Goal: Information Seeking & Learning: Find specific page/section

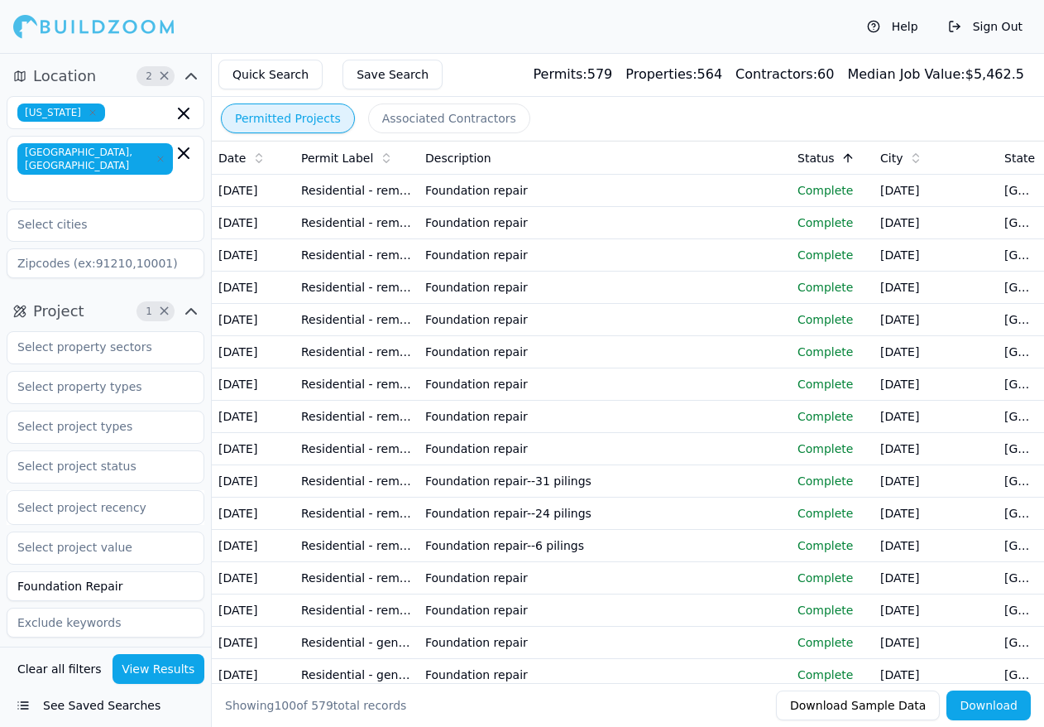
click at [156, 154] on icon "button" at bounding box center [161, 159] width 10 height 10
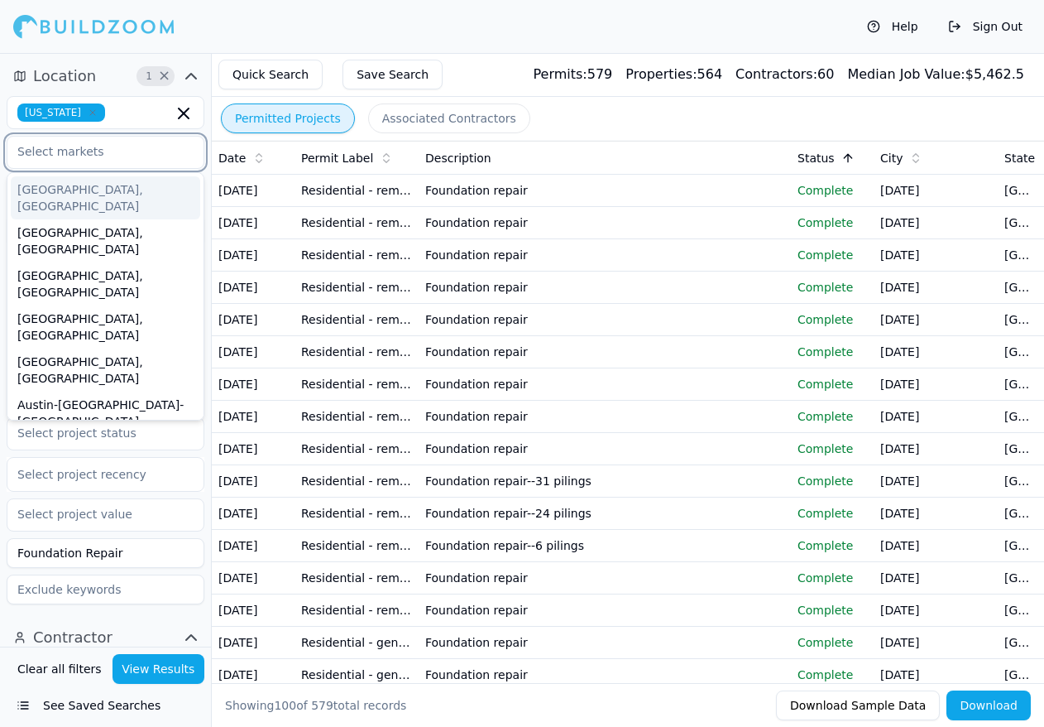
click at [88, 114] on icon "button" at bounding box center [93, 113] width 10 height 10
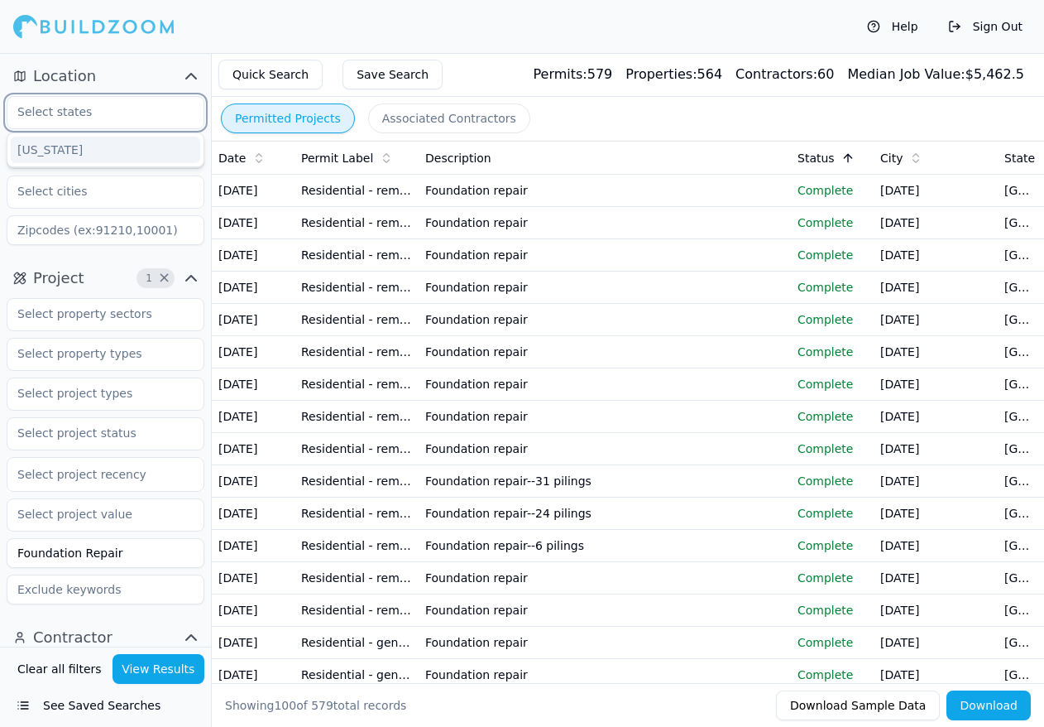
click at [72, 148] on div "[US_STATE]" at bounding box center [105, 150] width 189 height 26
click at [90, 112] on icon "button" at bounding box center [92, 112] width 5 height 5
click at [57, 154] on div "[US_STATE]" at bounding box center [105, 150] width 189 height 26
click at [88, 112] on icon "button" at bounding box center [93, 113] width 10 height 10
type input "[US_STATE]"
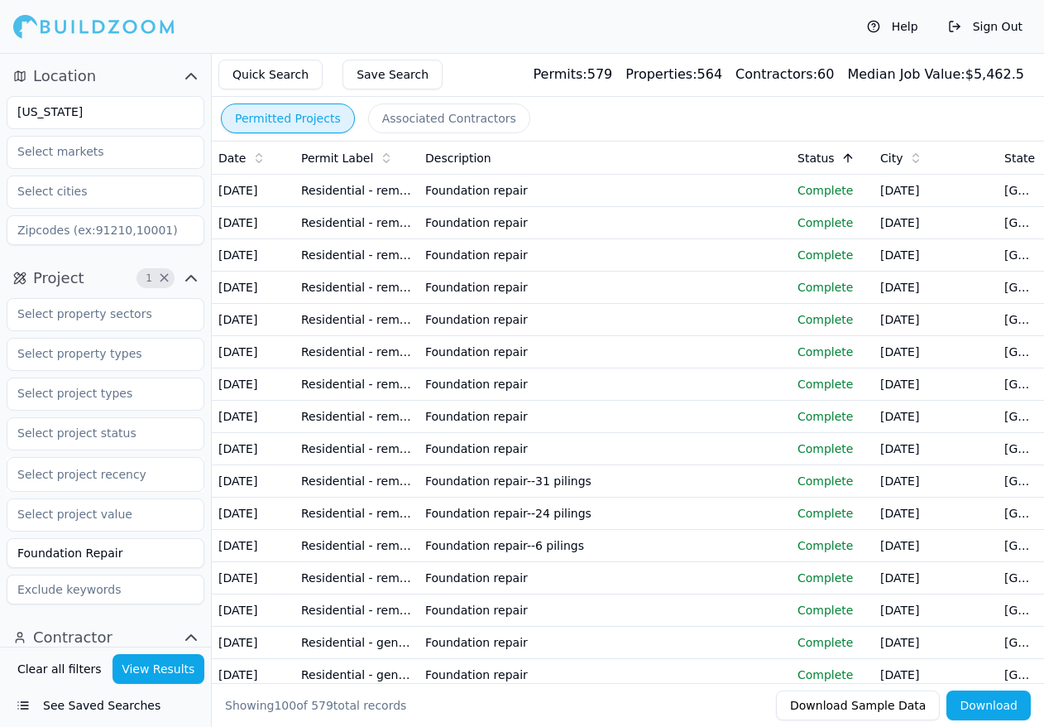
click at [103, 60] on div "Location [US_STATE]" at bounding box center [105, 157] width 211 height 202
click at [116, 119] on input "[US_STATE]" at bounding box center [94, 112] width 175 height 30
drag, startPoint x: 54, startPoint y: 109, endPoint x: 8, endPoint y: 110, distance: 45.5
click at [8, 110] on input "[US_STATE]" at bounding box center [94, 112] width 175 height 30
click at [150, 57] on div "Location [US_STATE]" at bounding box center [105, 157] width 211 height 202
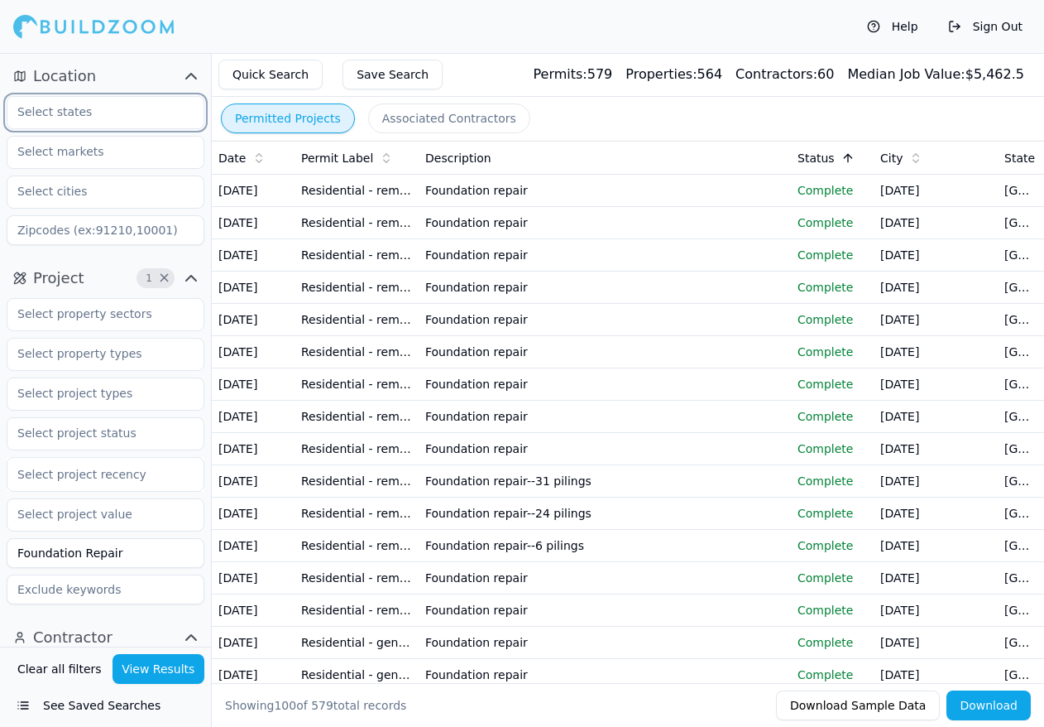
click at [132, 112] on input "text" at bounding box center [94, 112] width 175 height 30
click at [89, 156] on div "[US_STATE]" at bounding box center [105, 150] width 189 height 26
click at [128, 159] on input "text" at bounding box center [94, 152] width 175 height 30
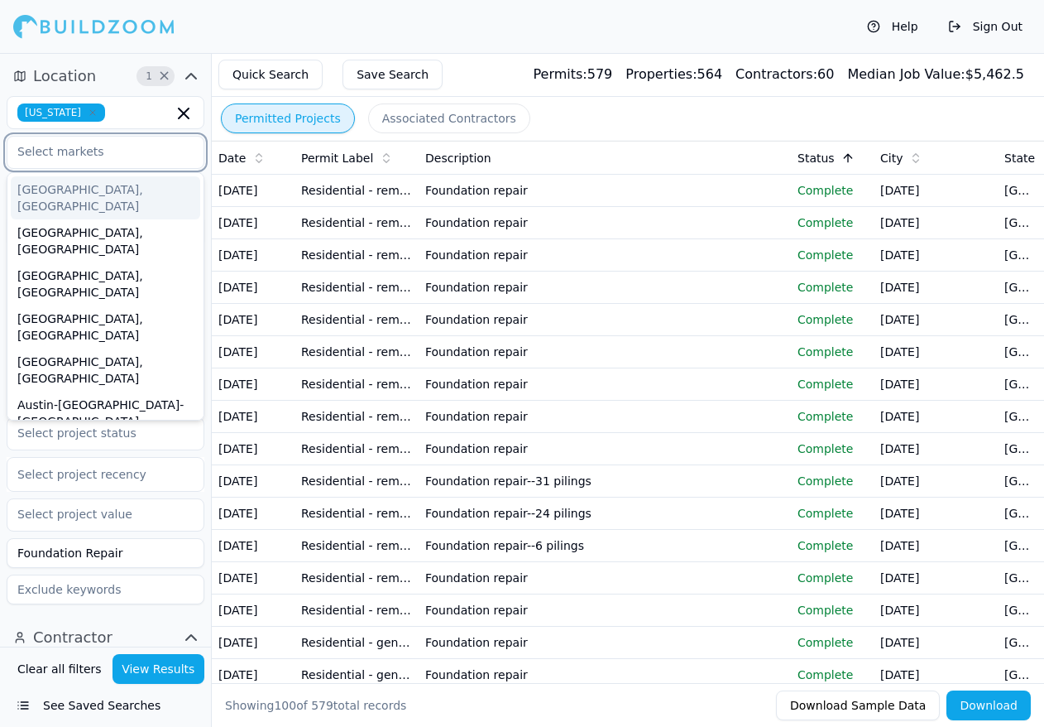
click at [87, 155] on input "text" at bounding box center [94, 152] width 175 height 30
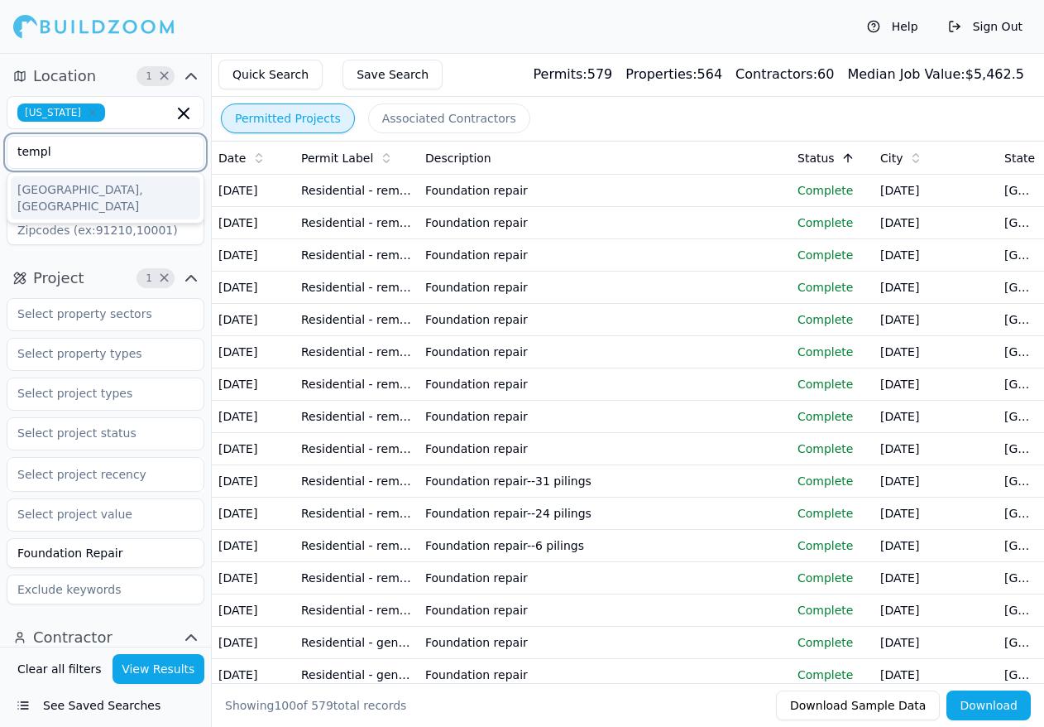
type input "[DEMOGRAPHIC_DATA]"
click at [58, 194] on div "[GEOGRAPHIC_DATA], [GEOGRAPHIC_DATA]" at bounding box center [105, 197] width 189 height 43
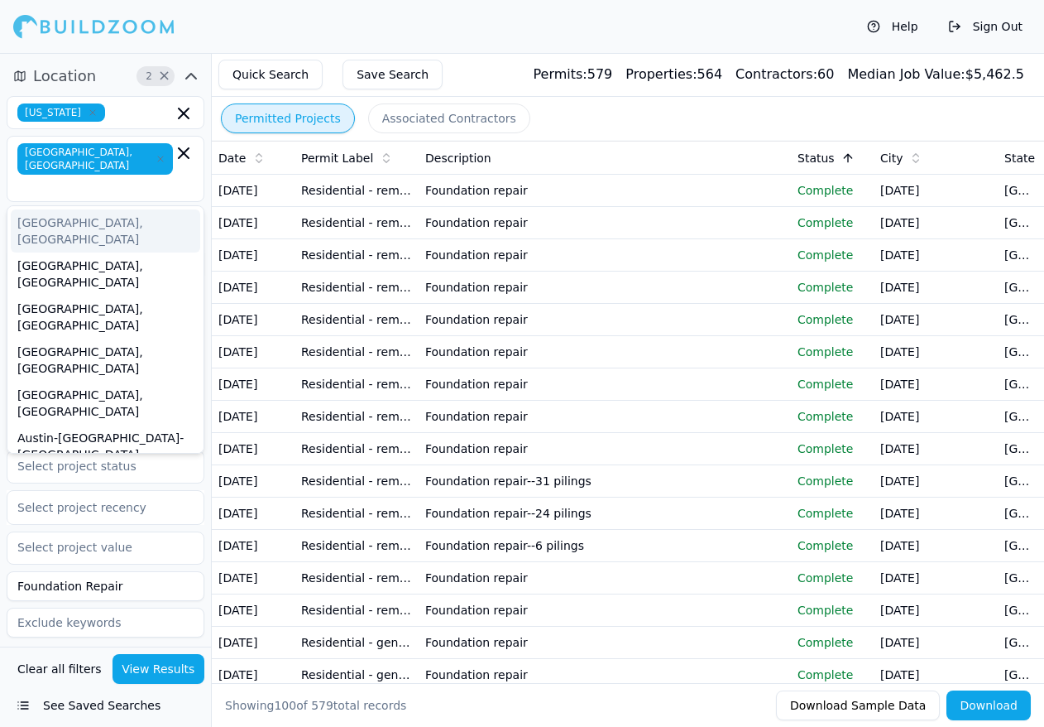
click at [209, 87] on div "Location 2 × [US_STATE] [GEOGRAPHIC_DATA], [GEOGRAPHIC_DATA] [GEOGRAPHIC_DATA],…" at bounding box center [105, 173] width 211 height 235
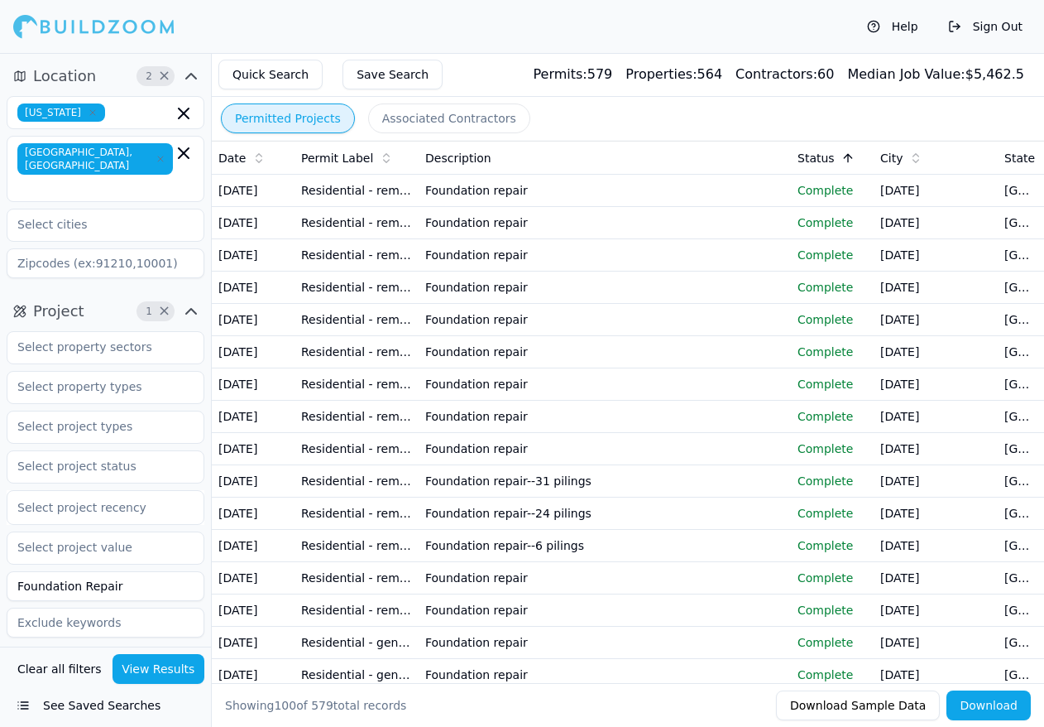
click at [163, 679] on button "View Results" at bounding box center [159, 669] width 93 height 30
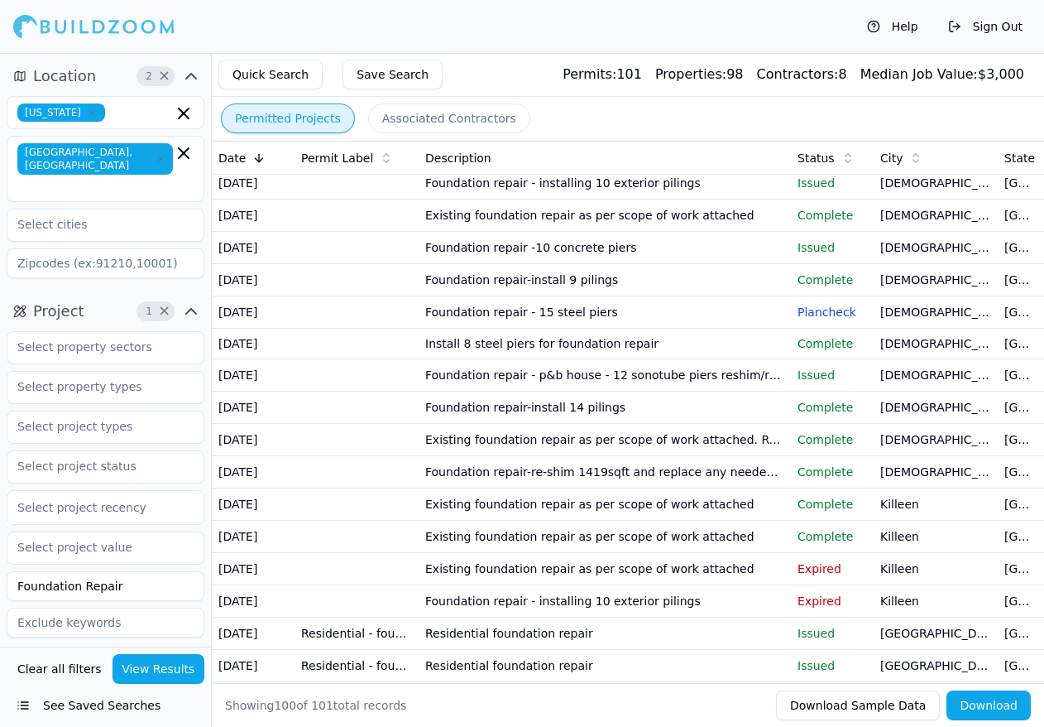
scroll to position [331, 0]
